Goal: Find specific page/section

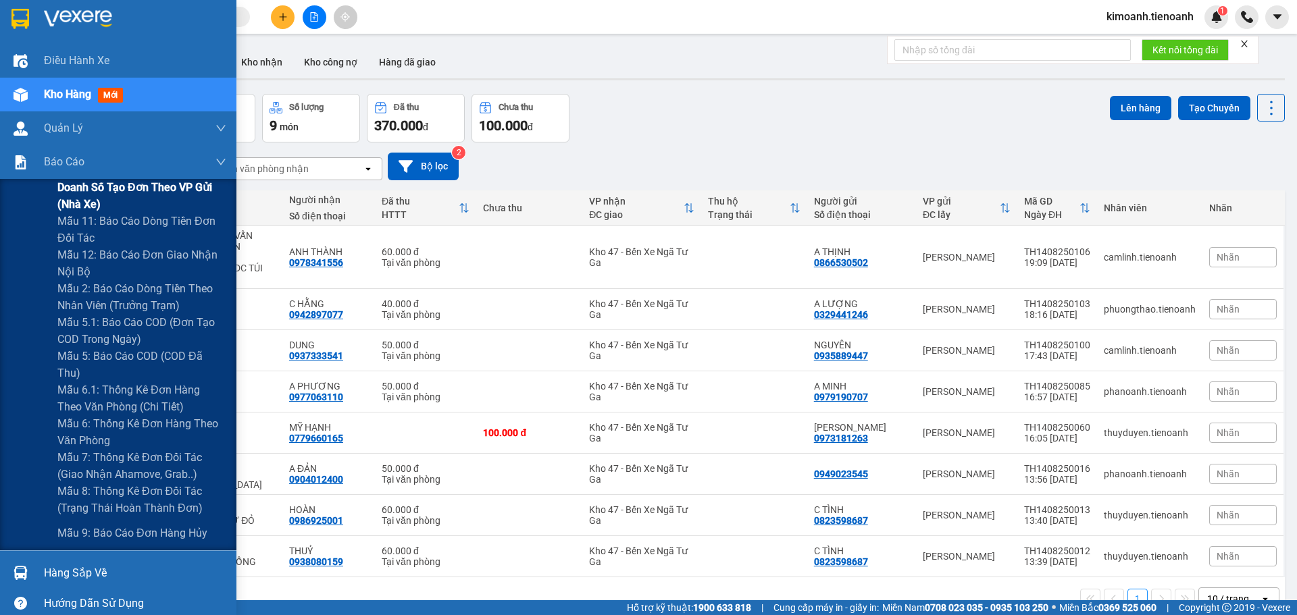
click at [84, 186] on span "Doanh số tạo đơn theo VP gửi (nhà xe)" at bounding box center [141, 196] width 169 height 34
